Goal: Ask a question

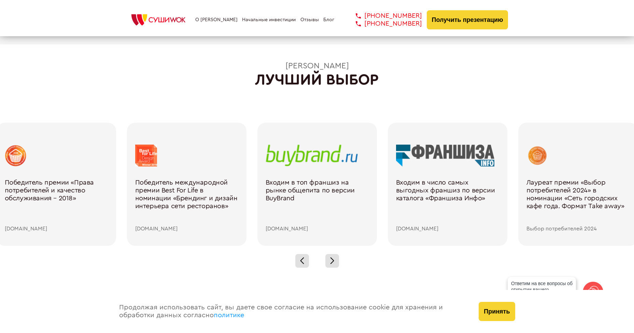
scroll to position [991, 0]
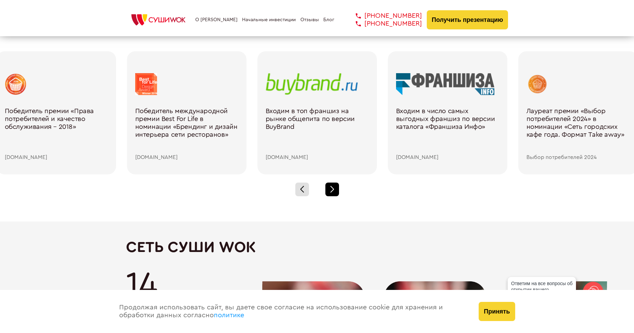
click at [336, 188] on div at bounding box center [333, 189] width 14 height 14
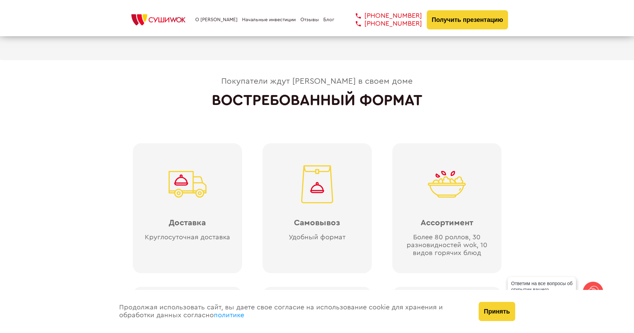
scroll to position [1537, 0]
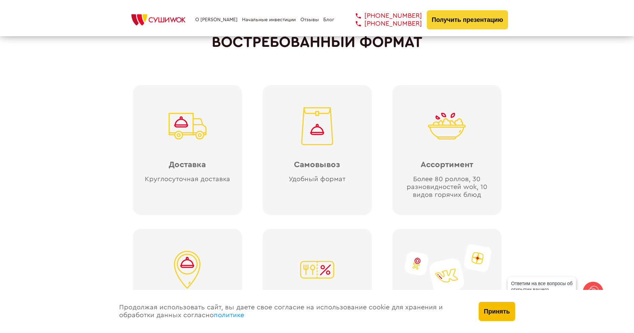
click at [489, 304] on button "Принять" at bounding box center [497, 311] width 36 height 19
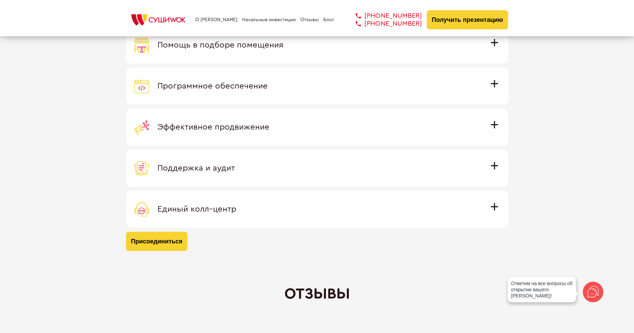
scroll to position [1981, 0]
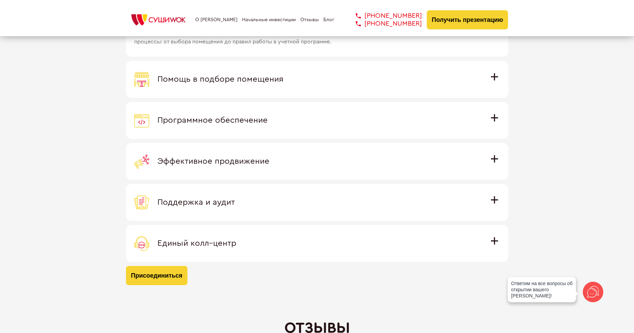
click at [260, 80] on span "Помощь в подборе помещения" at bounding box center [220, 79] width 126 height 8
click at [0, 0] on input "Помощь в подборе помещения Наши специалисты оценят варианты помещения в вашем г…" at bounding box center [0, 0] width 0 height 0
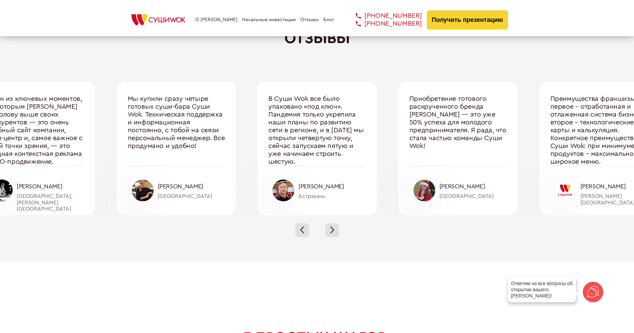
scroll to position [2255, 0]
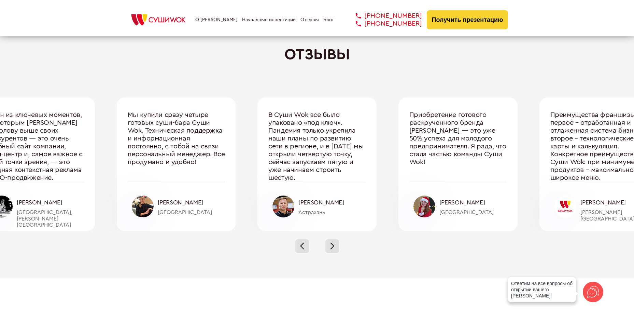
click at [340, 244] on div at bounding box center [317, 246] width 634 height 30
click at [334, 245] on div at bounding box center [333, 246] width 14 height 14
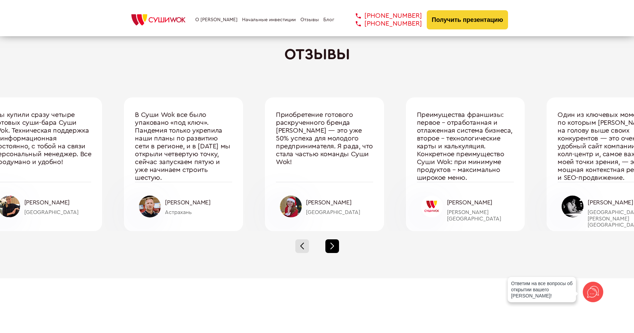
click at [334, 245] on div at bounding box center [333, 246] width 14 height 14
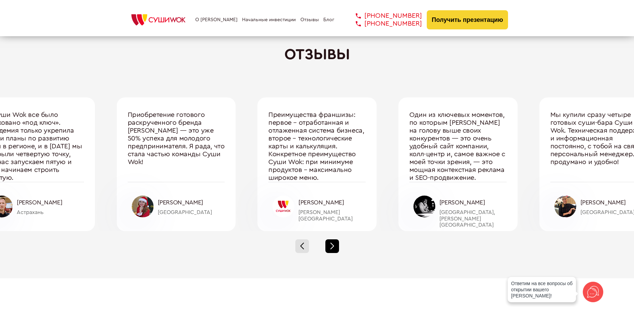
click at [334, 245] on div at bounding box center [333, 246] width 14 height 14
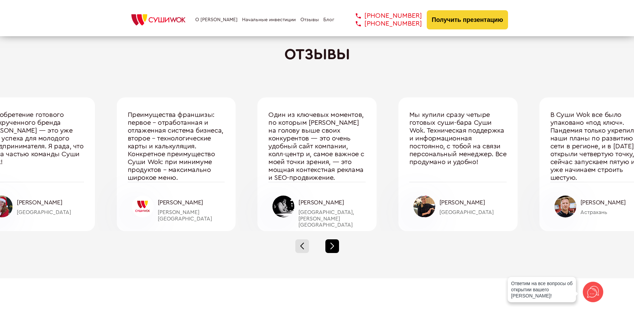
click at [334, 245] on div at bounding box center [333, 246] width 14 height 14
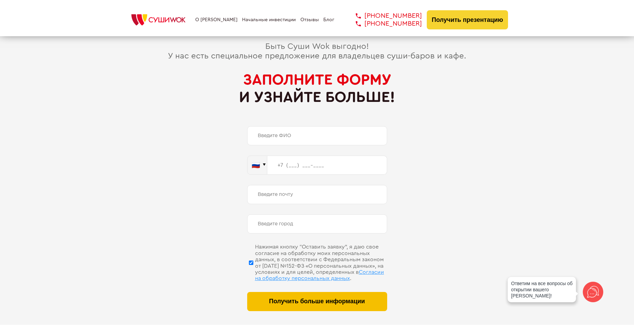
scroll to position [3238, 0]
